Goal: Check status: Check status

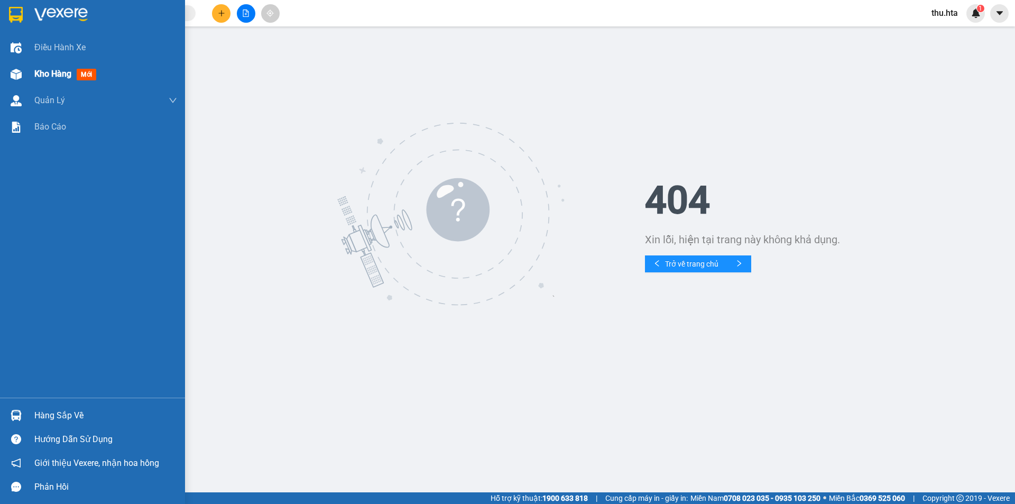
click at [35, 68] on div "Kho hàng mới" at bounding box center [67, 73] width 66 height 13
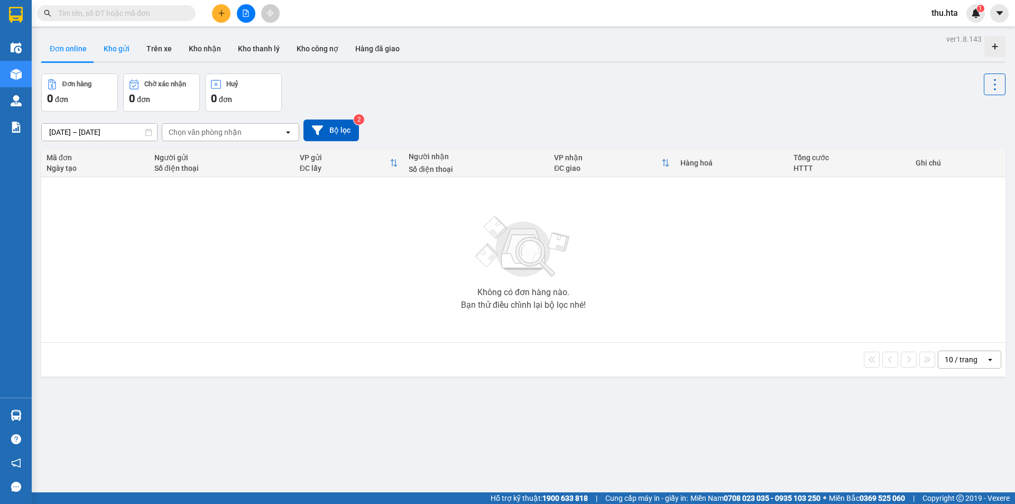
click at [121, 52] on button "Kho gửi" at bounding box center [116, 48] width 43 height 25
type input "10/09/2025 – 12/09/2025"
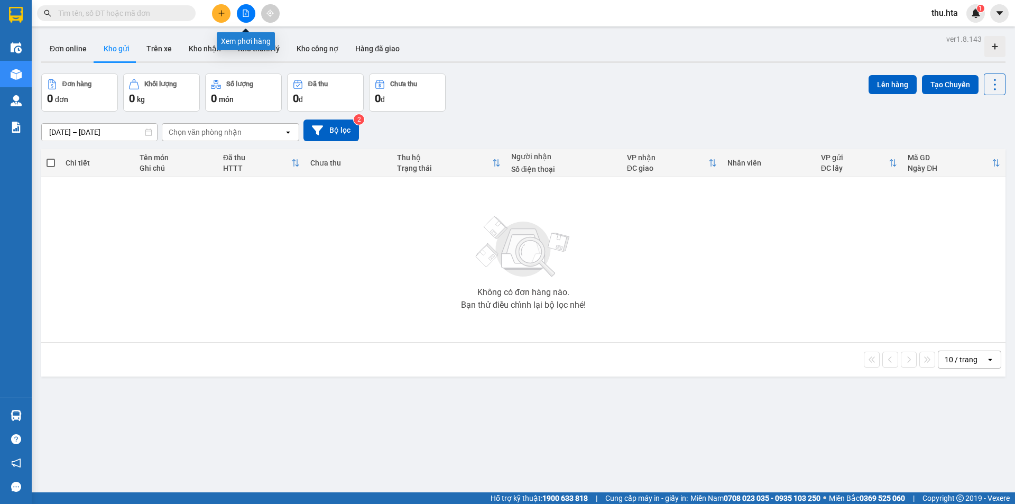
click at [250, 17] on button at bounding box center [246, 13] width 19 height 19
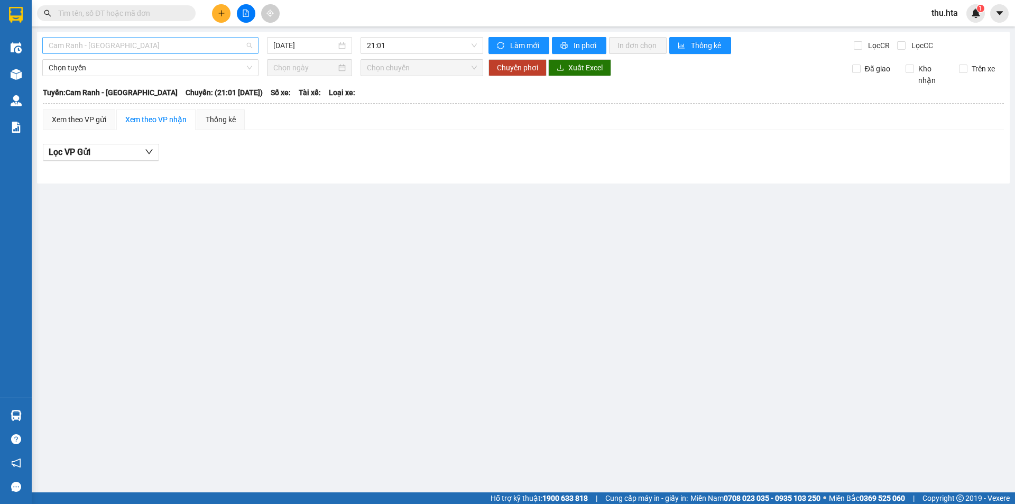
click at [135, 51] on span "Cam Ranh - Sài Gòn" at bounding box center [151, 46] width 204 height 16
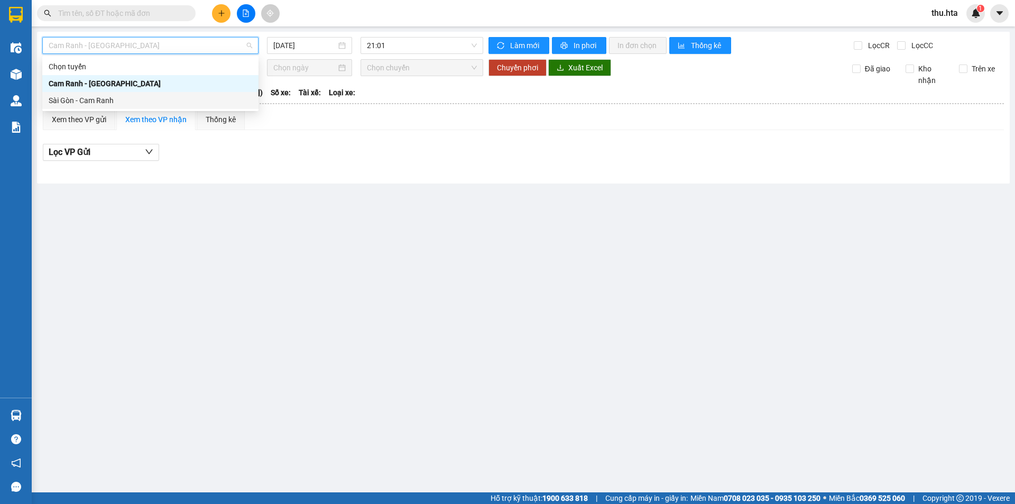
click at [130, 100] on div "Sài Gòn - Cam Ranh" at bounding box center [151, 101] width 204 height 12
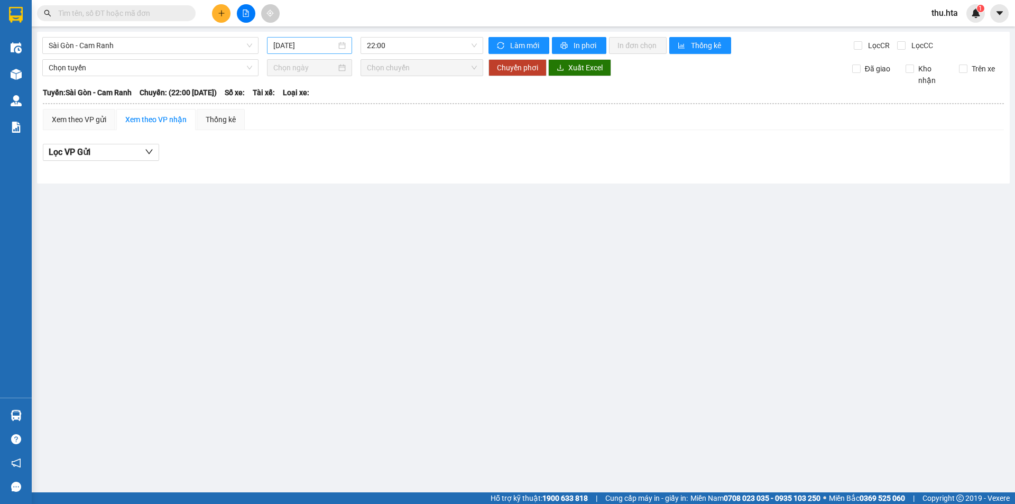
drag, startPoint x: 312, startPoint y: 53, endPoint x: 315, endPoint y: 47, distance: 6.9
click at [315, 50] on div "12/09/2025" at bounding box center [309, 45] width 85 height 17
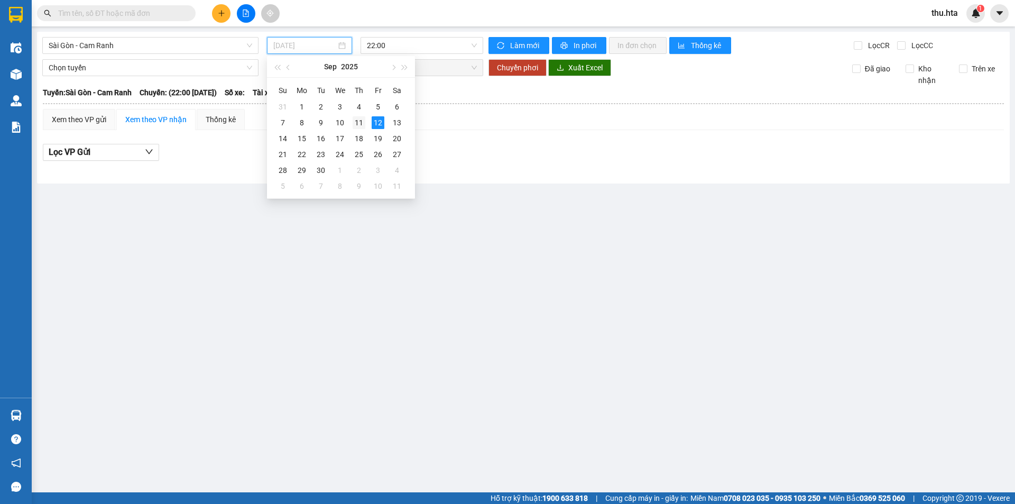
click at [361, 122] on div "11" at bounding box center [359, 122] width 13 height 13
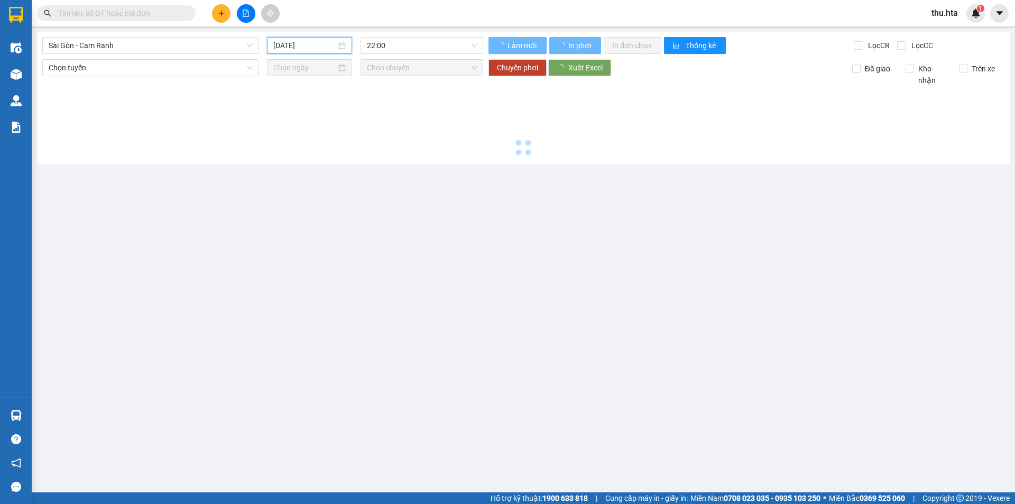
type input "11/09/2025"
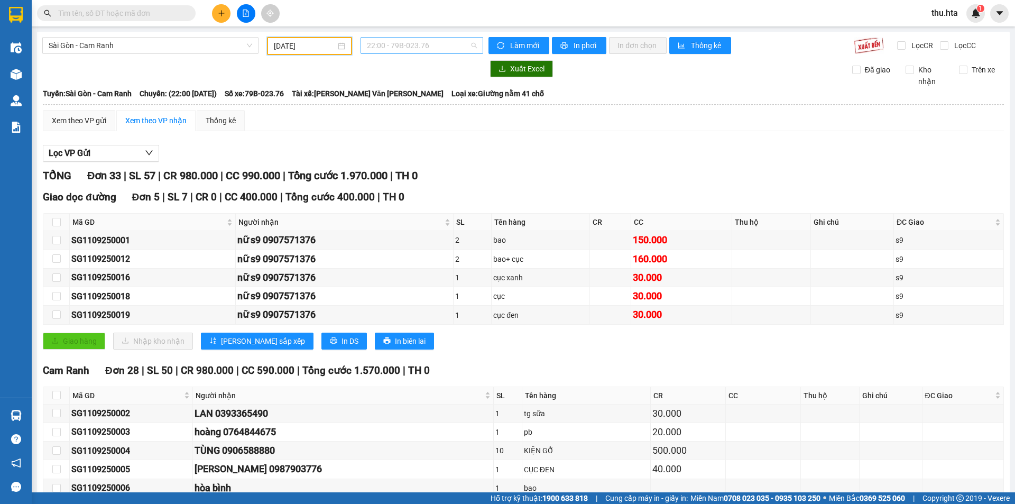
click at [415, 45] on span "22:00 - 79B-023.76" at bounding box center [422, 46] width 110 height 16
click at [421, 80] on div "22:00 - 79B-023.76" at bounding box center [405, 84] width 82 height 12
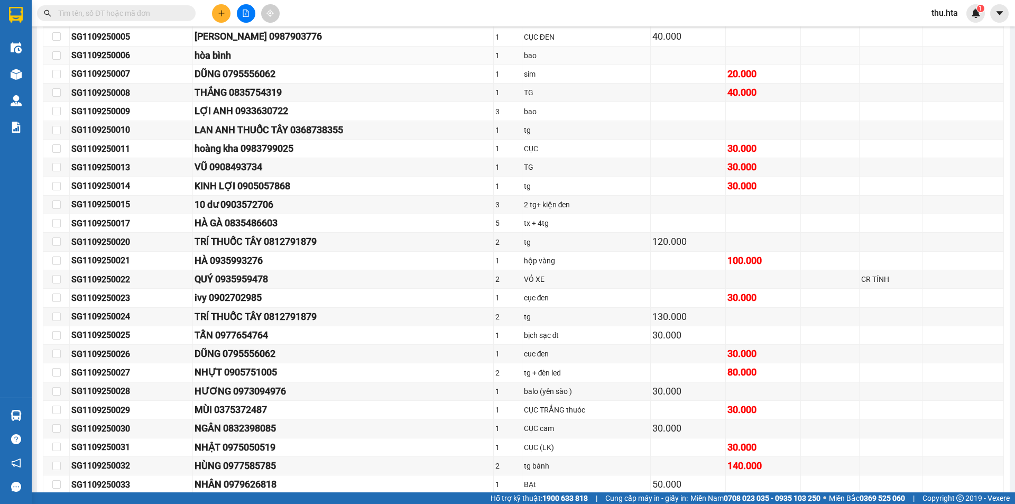
scroll to position [488, 0]
